Goal: Task Accomplishment & Management: Manage account settings

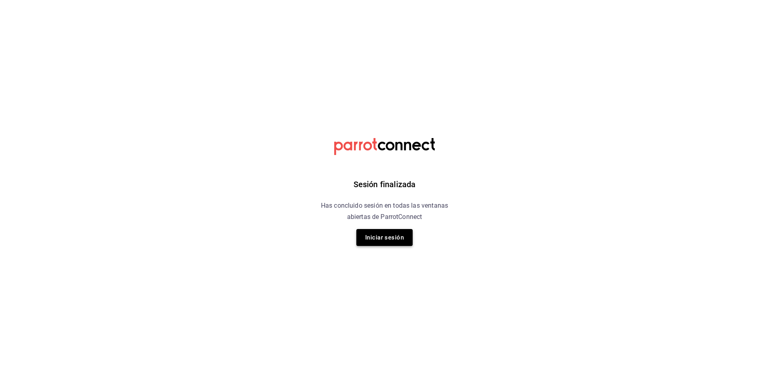
click at [390, 238] on button "Iniciar sesión" at bounding box center [384, 237] width 56 height 17
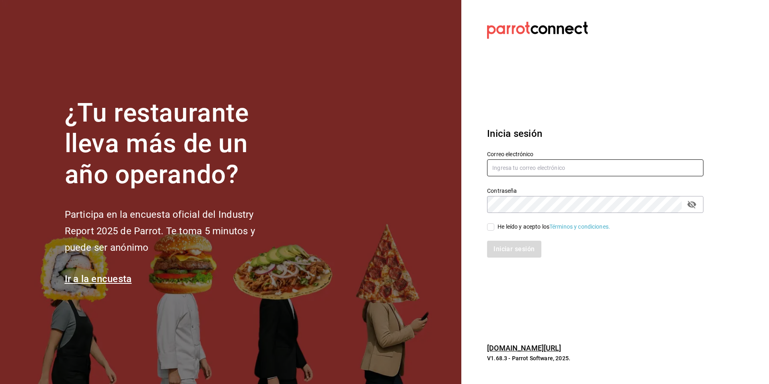
type input "[PERSON_NAME][EMAIL_ADDRESS][PERSON_NAME][DOMAIN_NAME]"
click at [491, 228] on input "He leído y acepto los Términos y condiciones." at bounding box center [490, 226] width 7 height 7
checkbox input "true"
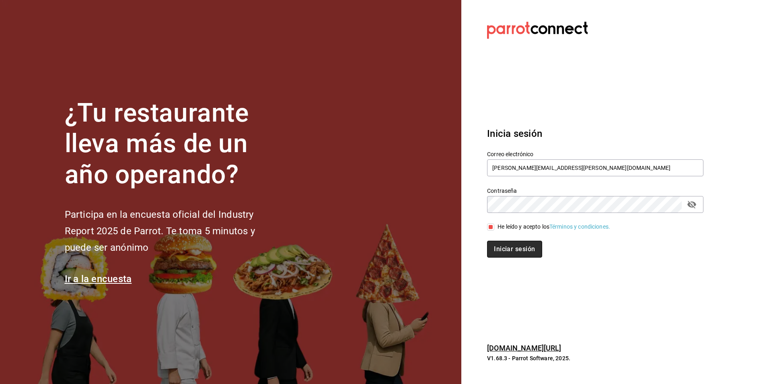
click at [508, 246] on button "Iniciar sesión" at bounding box center [514, 248] width 55 height 17
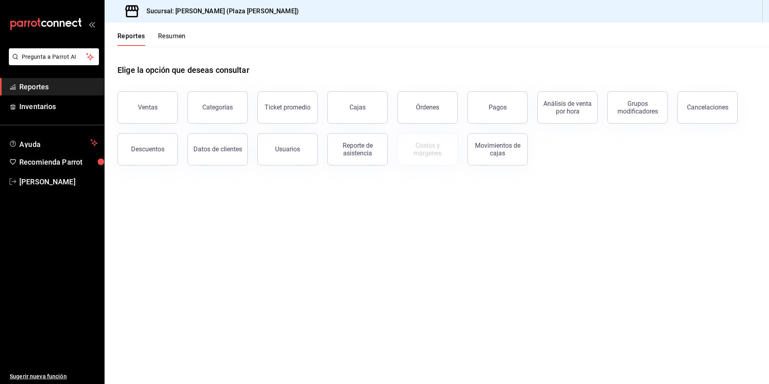
click at [177, 34] on button "Resumen" at bounding box center [172, 39] width 28 height 14
